Goal: Information Seeking & Learning: Check status

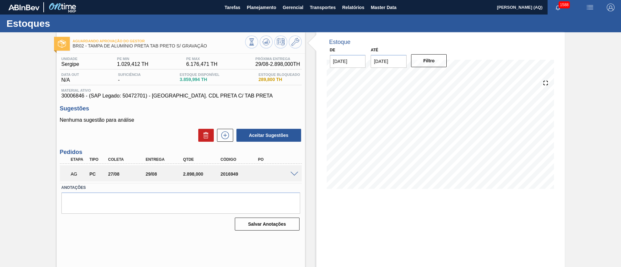
click at [294, 173] on span at bounding box center [294, 174] width 8 height 5
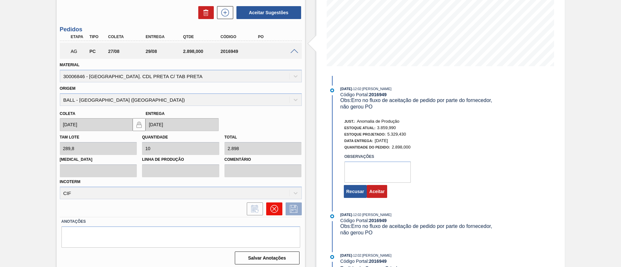
scroll to position [126, 0]
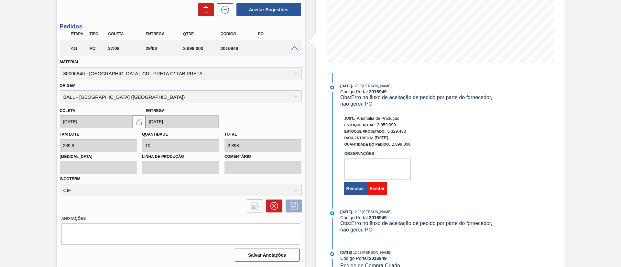
click at [382, 192] on button "Aceitar" at bounding box center [377, 188] width 20 height 13
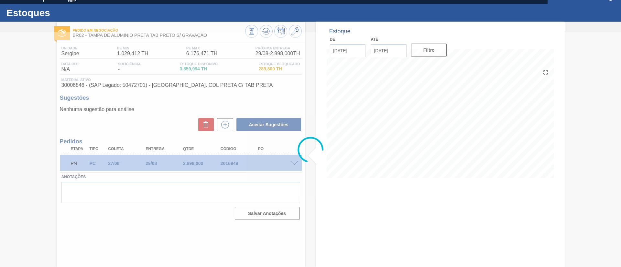
scroll to position [11, 0]
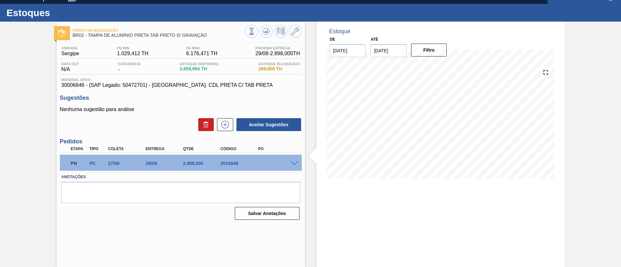
click at [358, 215] on div "Estoque De [DATE] Até [DATE] Filtro 26/08 Projeção de Estoque 3,859.994 [DOMAIN…" at bounding box center [440, 145] width 248 height 246
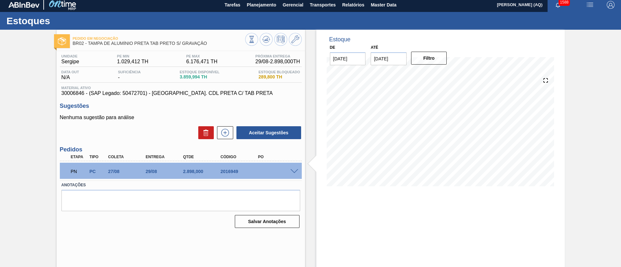
scroll to position [0, 0]
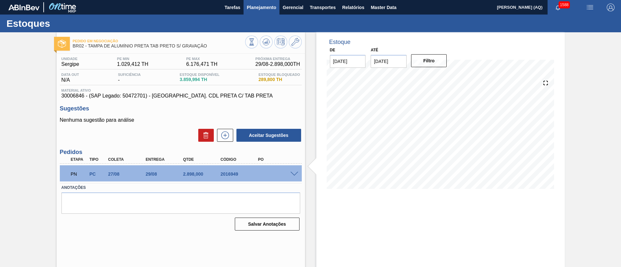
click at [264, 9] on span "Planejamento" at bounding box center [261, 8] width 29 height 8
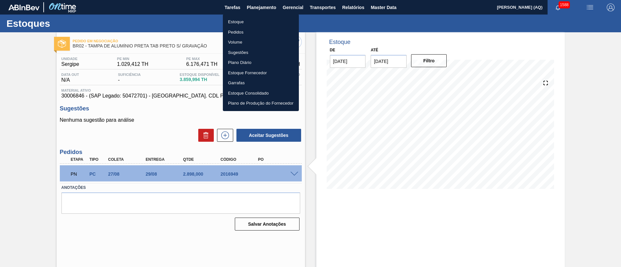
click at [238, 18] on li "Estoque" at bounding box center [261, 22] width 76 height 10
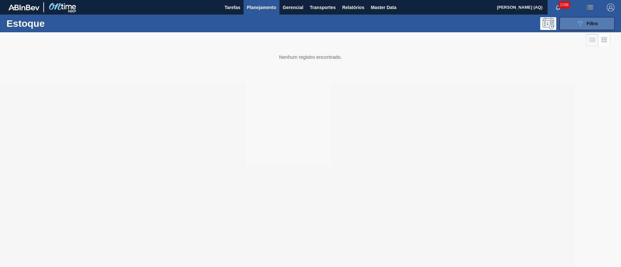
click at [586, 18] on button "089F7B8B-B2A5-4AFE-B5C0-19BA573D28AC Filtro" at bounding box center [586, 23] width 55 height 13
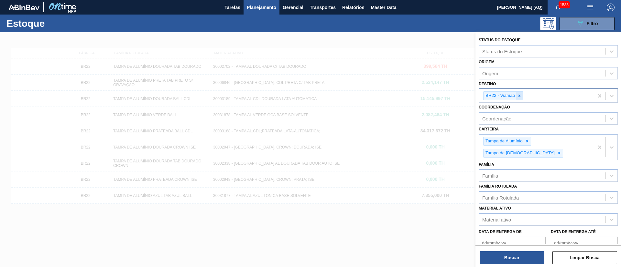
click at [523, 98] on div at bounding box center [519, 96] width 7 height 8
type input "a"
type input "viam"
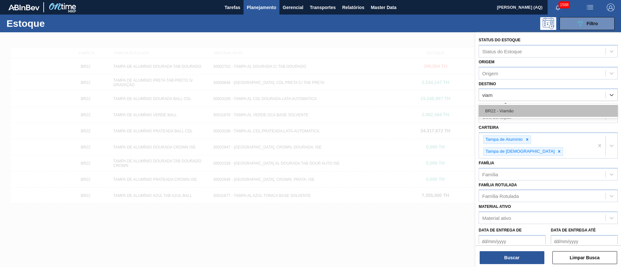
click at [522, 108] on div "BR22 - Viamão" at bounding box center [548, 111] width 139 height 12
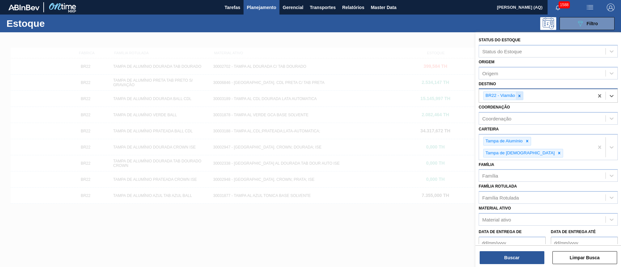
click at [519, 99] on div at bounding box center [519, 96] width 7 height 8
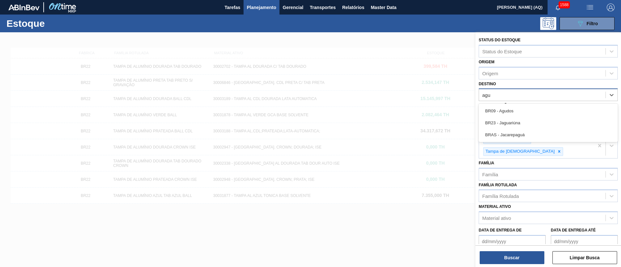
type input "agud"
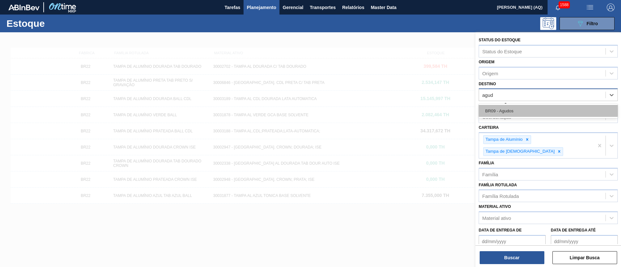
click at [492, 111] on div "BR09 - Agudos" at bounding box center [548, 111] width 139 height 12
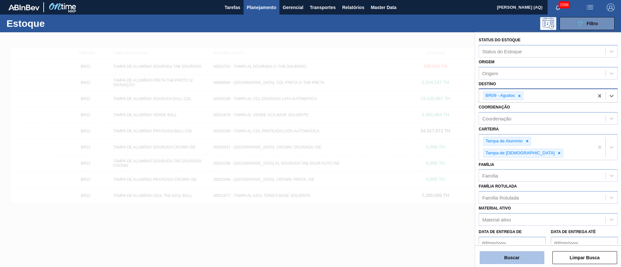
click at [510, 258] on button "Buscar" at bounding box center [512, 258] width 65 height 13
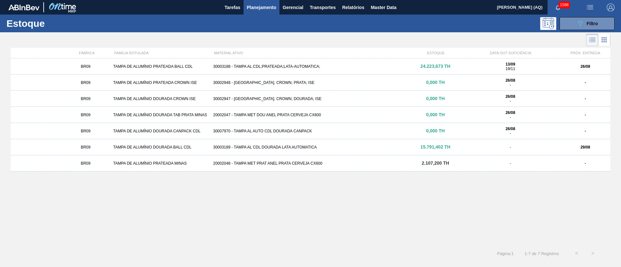
click at [279, 66] on div "30003188 - TAMPA AL.CDL;PRATEADA;LATA-AUTOMATICA;" at bounding box center [311, 66] width 200 height 5
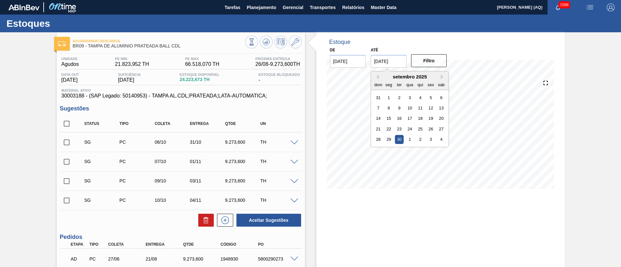
click at [395, 60] on input "[DATE]" at bounding box center [389, 61] width 36 height 13
click at [442, 78] on button "Next Month" at bounding box center [443, 77] width 5 height 5
click at [420, 140] on div "30" at bounding box center [420, 139] width 9 height 9
click at [399, 66] on input "[DATE]" at bounding box center [389, 61] width 36 height 13
click at [427, 141] on div "31" at bounding box center [431, 139] width 9 height 9
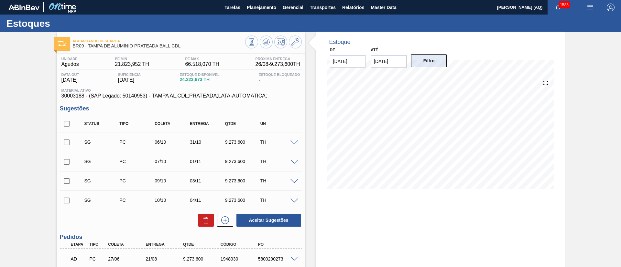
click at [433, 66] on button "Filtro" at bounding box center [429, 60] width 36 height 13
click at [392, 64] on input "[DATE]" at bounding box center [389, 61] width 36 height 13
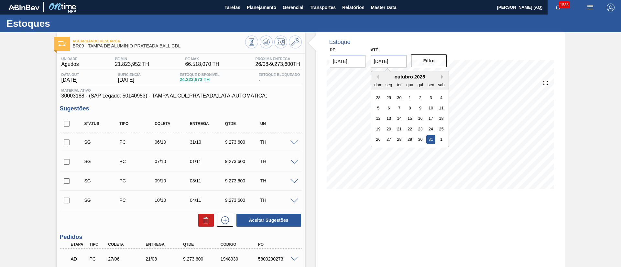
click at [443, 76] on button "Next Month" at bounding box center [443, 77] width 5 height 5
click at [379, 150] on div "30" at bounding box center [378, 150] width 9 height 9
type input "[DATE]"
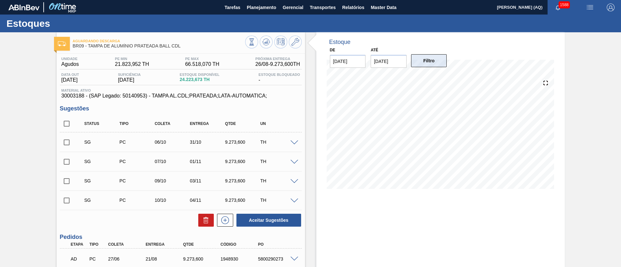
click at [433, 61] on button "Filtro" at bounding box center [429, 60] width 36 height 13
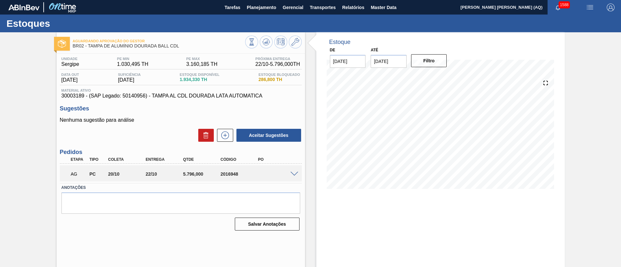
click at [291, 176] on div "AG PC 20/10 22/10 5.796,000 2016948" at bounding box center [181, 174] width 242 height 16
click at [293, 174] on span at bounding box center [294, 174] width 8 height 5
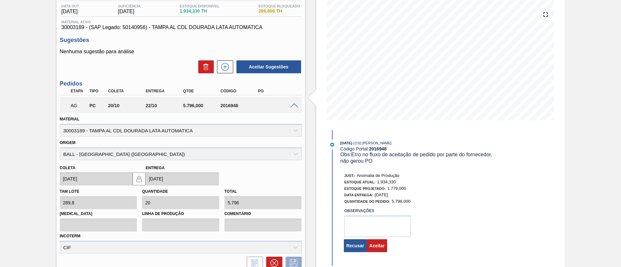
scroll to position [126, 0]
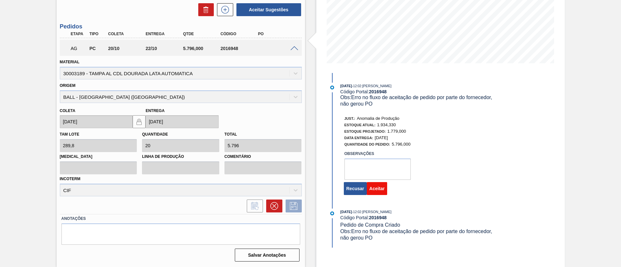
click at [383, 190] on button "Aceitar" at bounding box center [377, 188] width 20 height 13
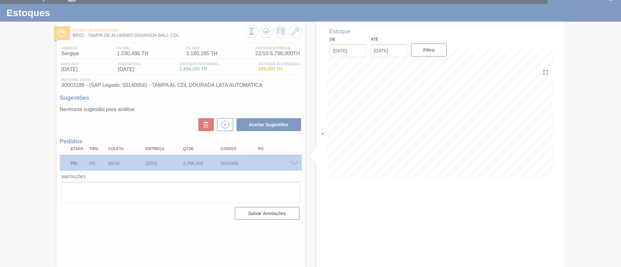
scroll to position [11, 0]
